Goal: Task Accomplishment & Management: Manage account settings

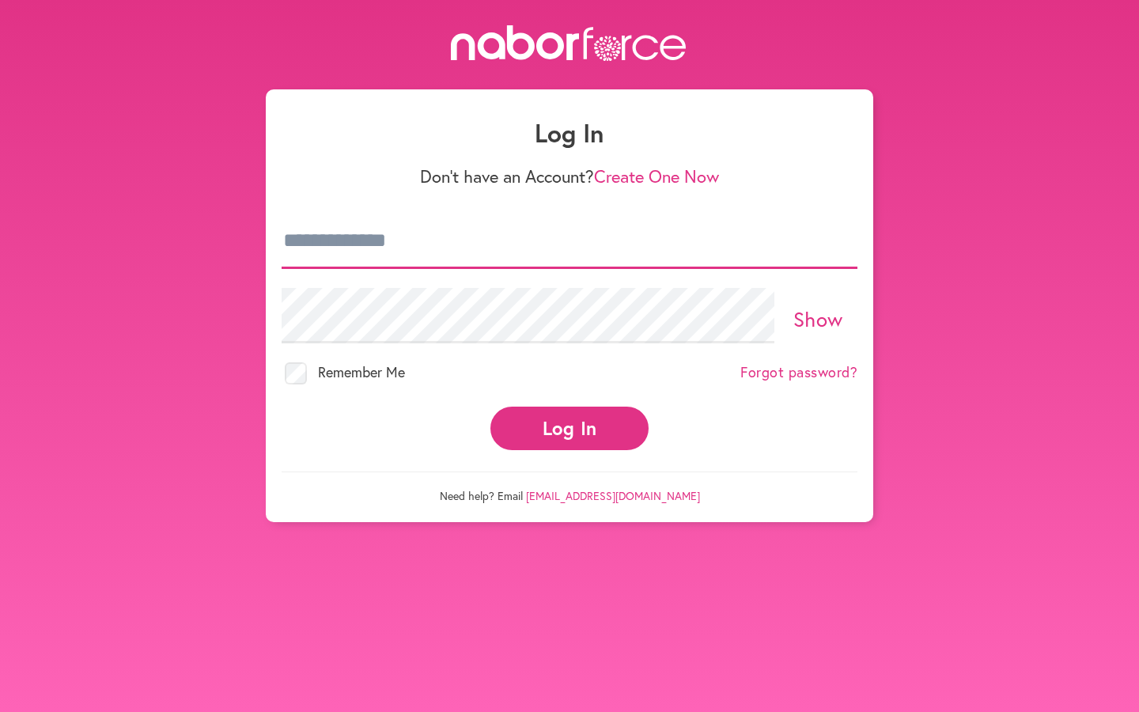
type input "**********"
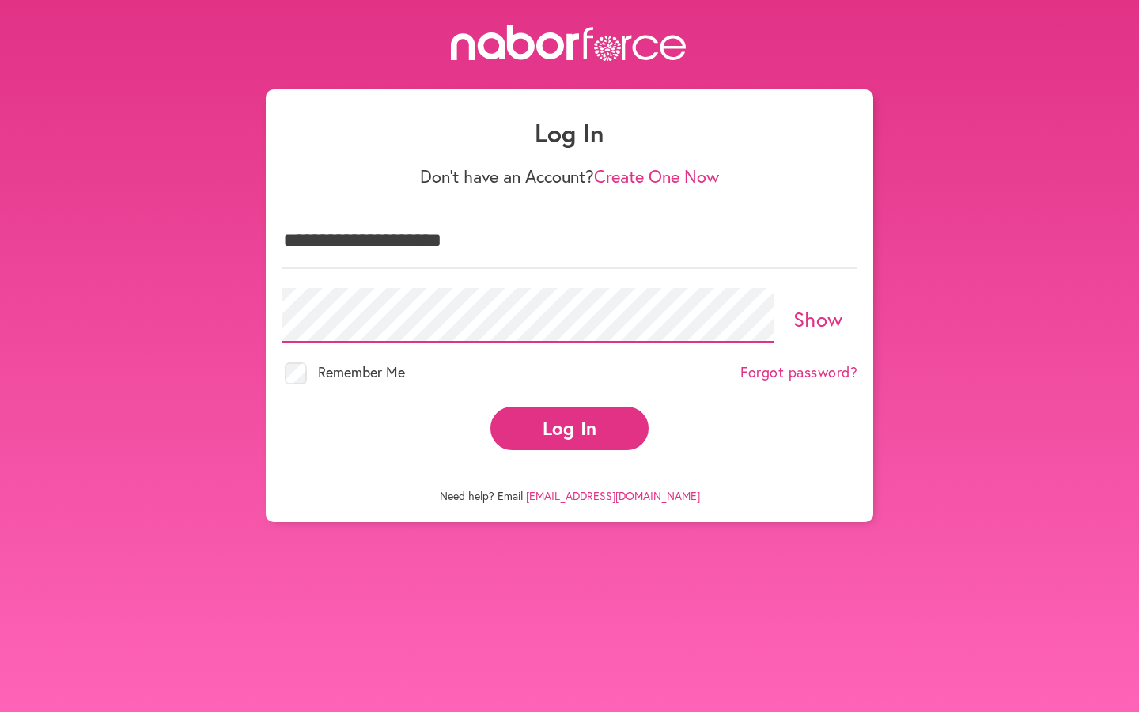
click at [570, 414] on button "Log In" at bounding box center [569, 429] width 158 height 44
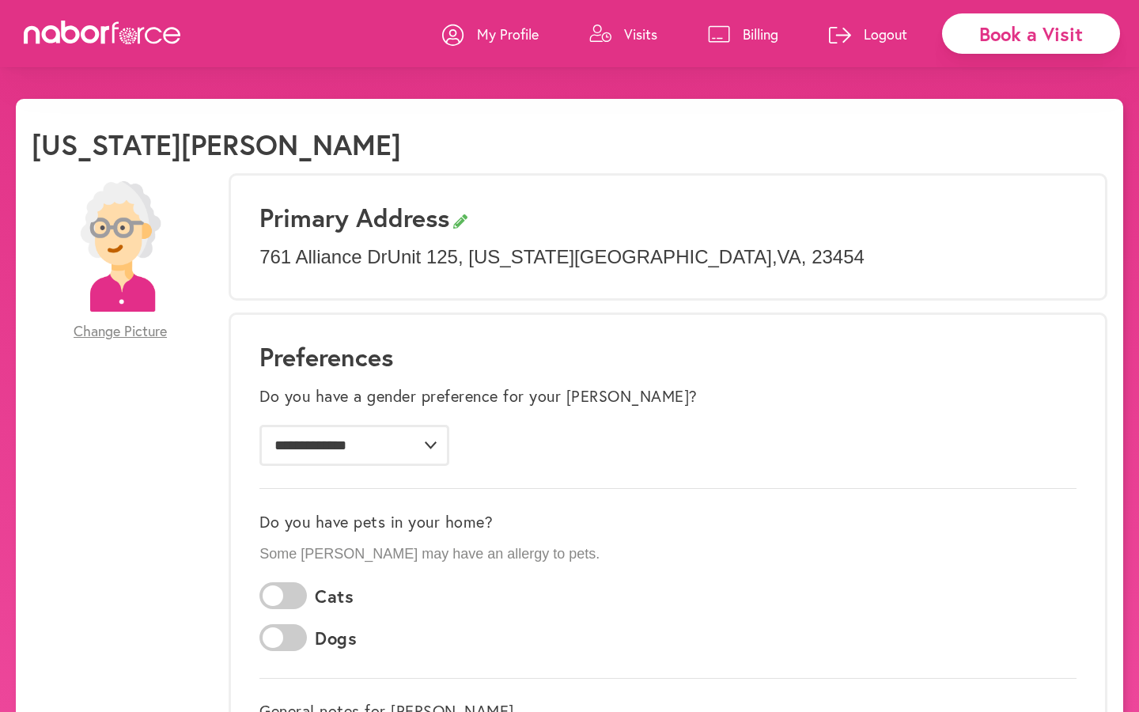
click at [521, 30] on p "My Profile" at bounding box center [508, 34] width 62 height 19
click at [468, 32] on link "My Profile" at bounding box center [490, 33] width 97 height 47
click at [873, 32] on p "Logout" at bounding box center [886, 34] width 44 height 19
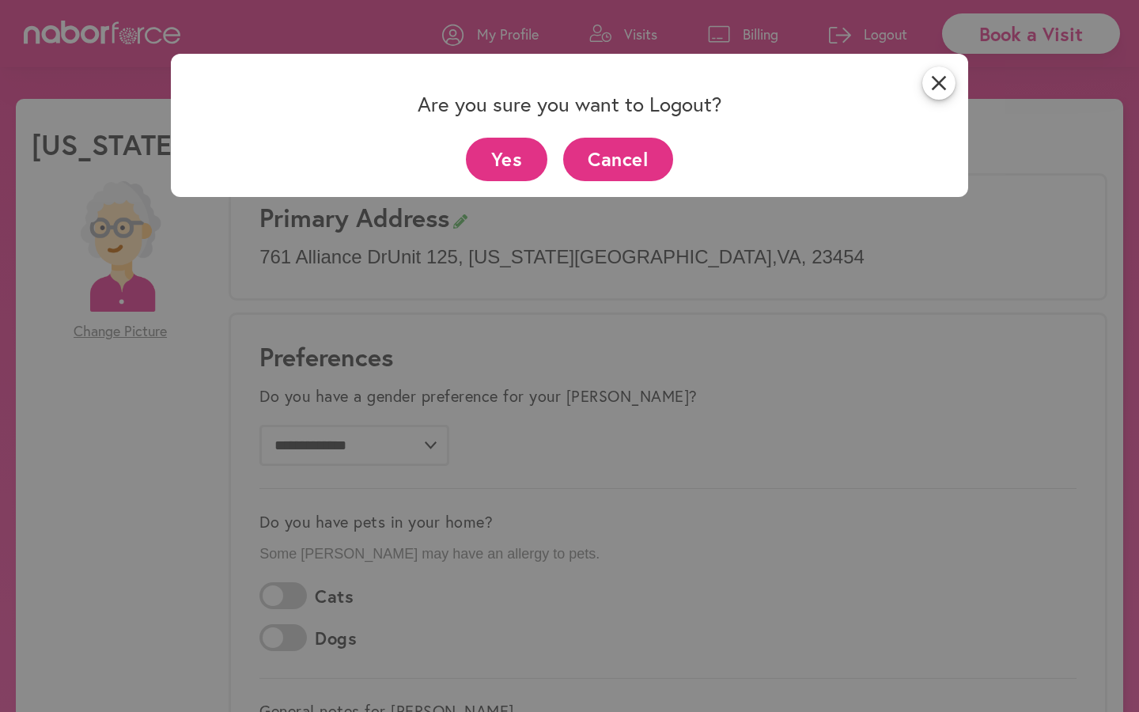
click at [525, 156] on button "Yes" at bounding box center [506, 160] width 81 height 44
